Goal: Task Accomplishment & Management: Manage account settings

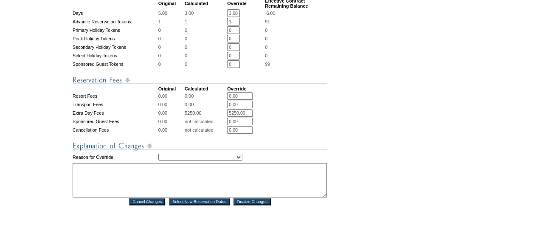
scroll to position [327, 0]
click at [220, 160] on select "Creating Continuous Stay Days Rebooked After Cancellation Editing Occupant Expe…" at bounding box center [200, 156] width 84 height 7
select select "1043"
click at [158, 160] on select "Creating Continuous Stay Days Rebooked After Cancellation Editing Occupant Expe…" at bounding box center [200, 156] width 84 height 7
click at [180, 180] on textarea at bounding box center [200, 179] width 254 height 34
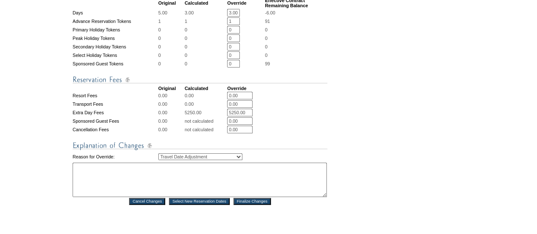
click at [180, 180] on textarea at bounding box center [200, 179] width 254 height 34
type textarea "Per Member request EP"
click at [244, 204] on input "Finalize Changes" at bounding box center [251, 201] width 37 height 7
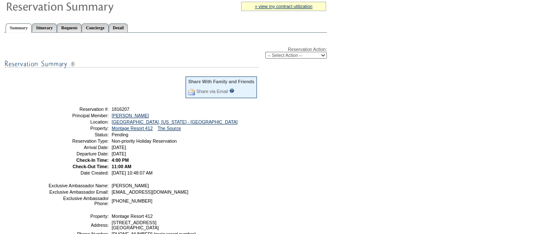
scroll to position [79, 0]
click at [285, 55] on select "-- Select Action -- Modify Reservation Dates Modify Reservation Cost Modify Occ…" at bounding box center [296, 55] width 62 height 7
select select "ConfirmRes"
click at [265, 53] on select "-- Select Action -- Modify Reservation Dates Modify Reservation Cost Modify Occ…" at bounding box center [296, 55] width 62 height 7
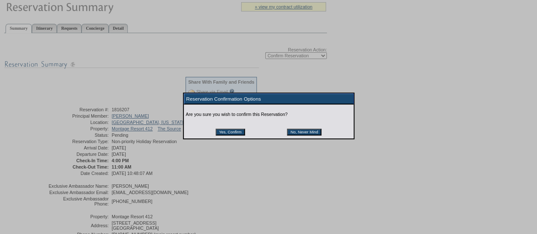
click at [217, 135] on input "Yes, Confirm" at bounding box center [229, 132] width 29 height 7
